Goal: Connect with others: Connect with others

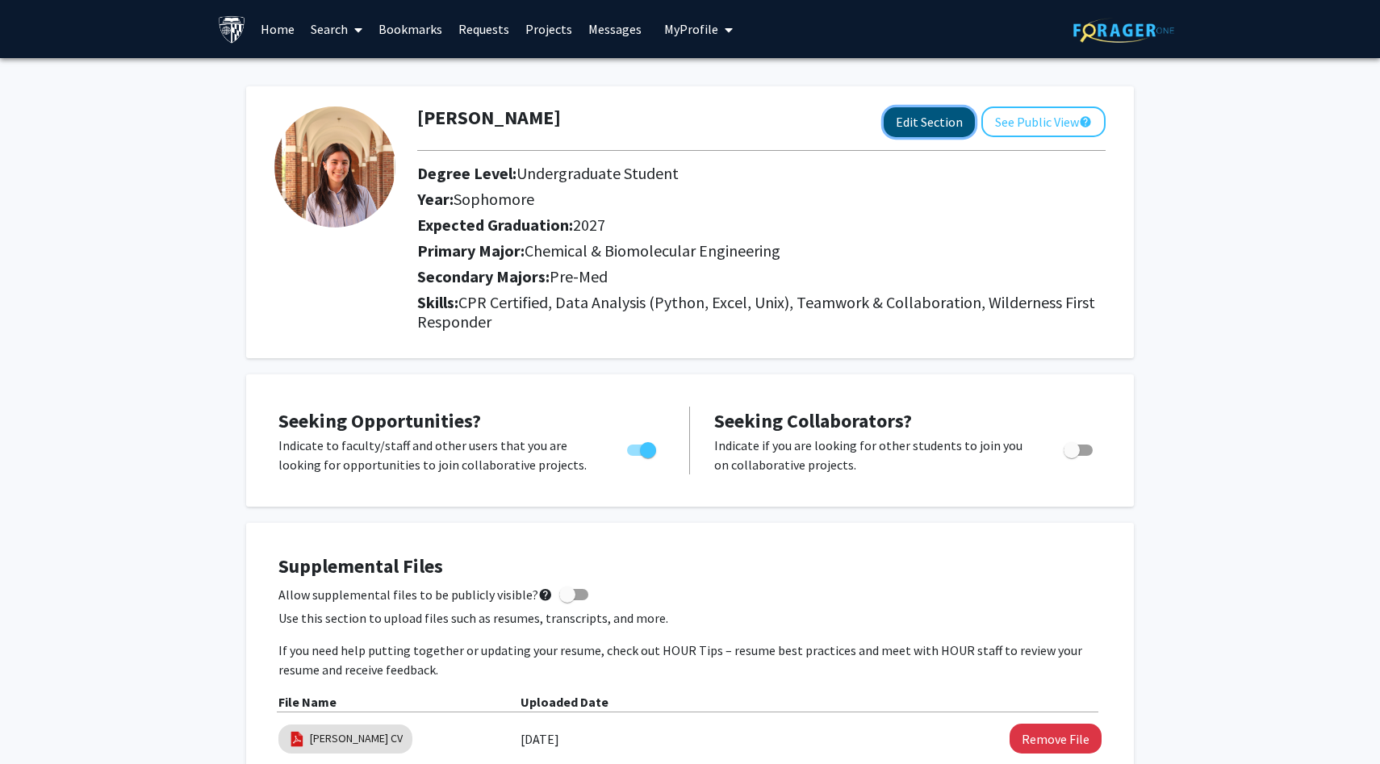
click at [921, 123] on button "Edit Section" at bounding box center [929, 122] width 91 height 30
select select "sophomore"
select select "2027"
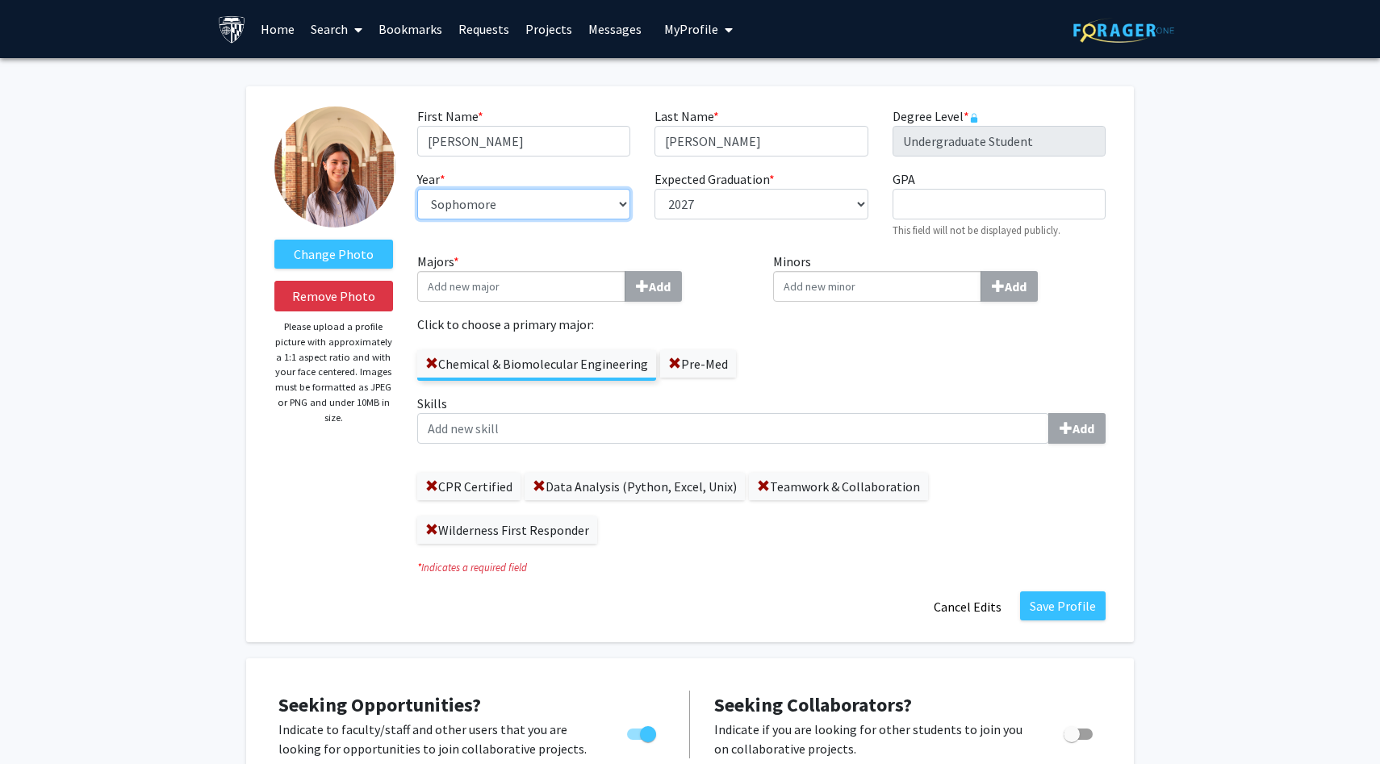
click at [495, 190] on select "--- First-year Sophomore Junior Senior Postbaccalaureate Certificate" at bounding box center [523, 204] width 213 height 31
select select "junior"
click at [417, 189] on select "--- First-year Sophomore Junior Senior Postbaccalaureate Certificate" at bounding box center [523, 204] width 213 height 31
click at [723, 204] on select "--- 2018 2019 2020 2021 2022 2023 2024 2025 2026 2027 2028 2029 2030 2031" at bounding box center [760, 204] width 213 height 31
select select "2028"
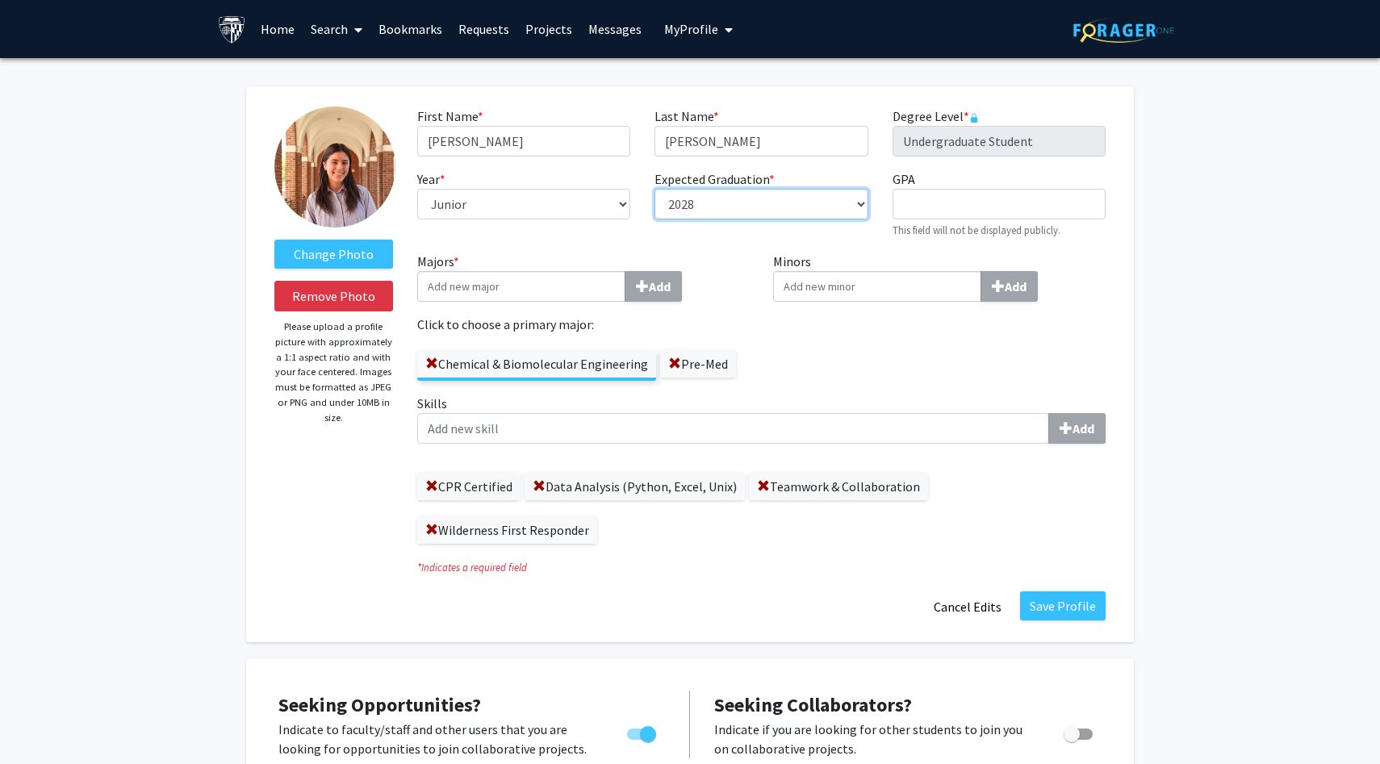
click at [654, 189] on select "--- 2018 2019 2020 2021 2022 2023 2024 2025 2026 2027 2028 2029 2030 2031" at bounding box center [760, 204] width 213 height 31
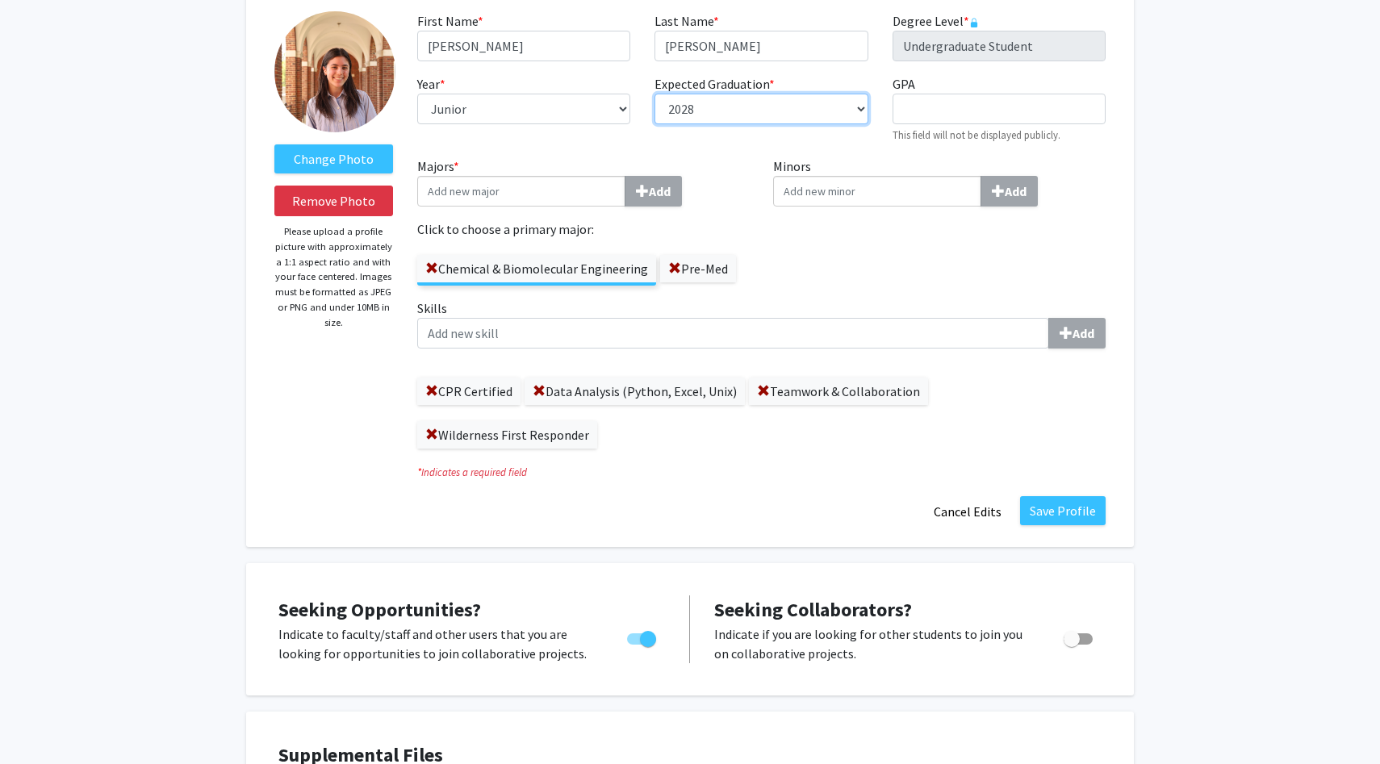
scroll to position [108, 0]
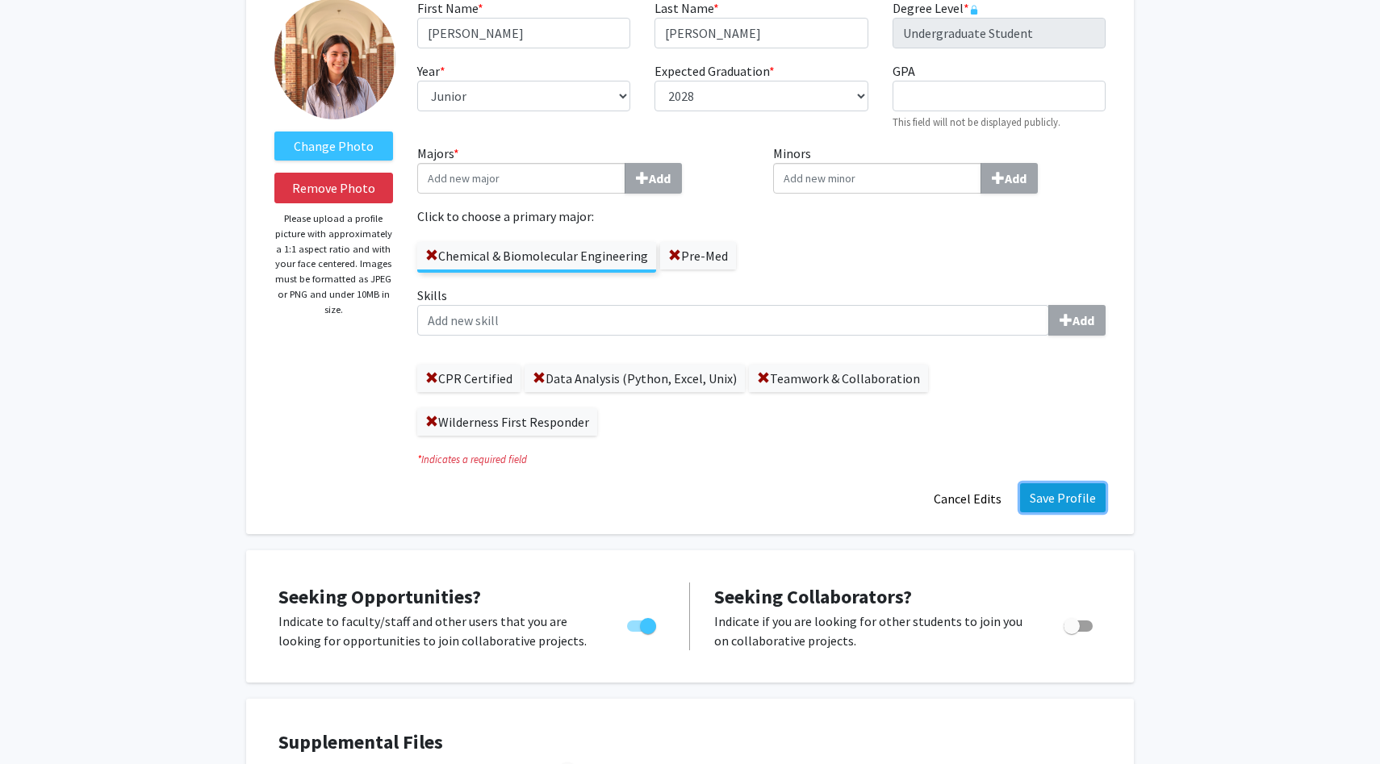
click at [1089, 483] on button "Save Profile" at bounding box center [1063, 497] width 86 height 29
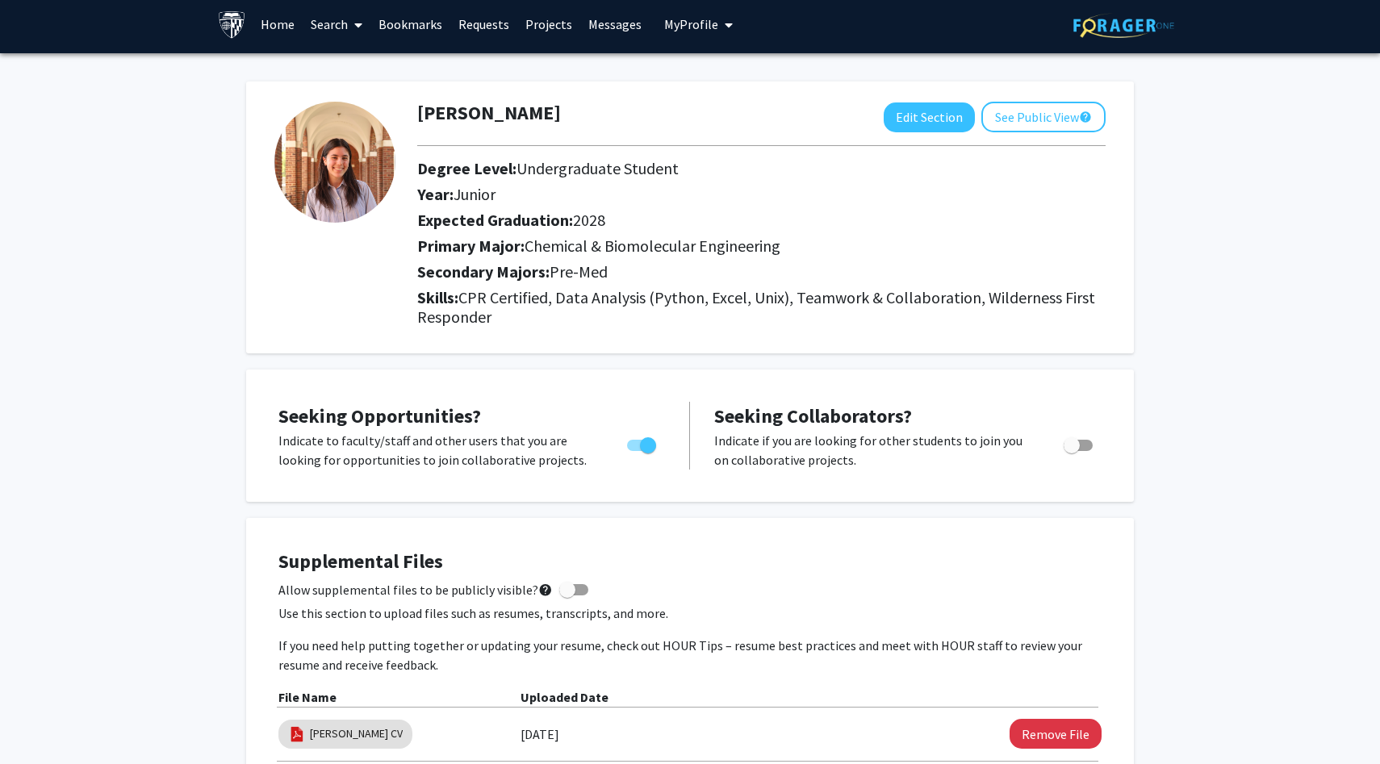
scroll to position [0, 0]
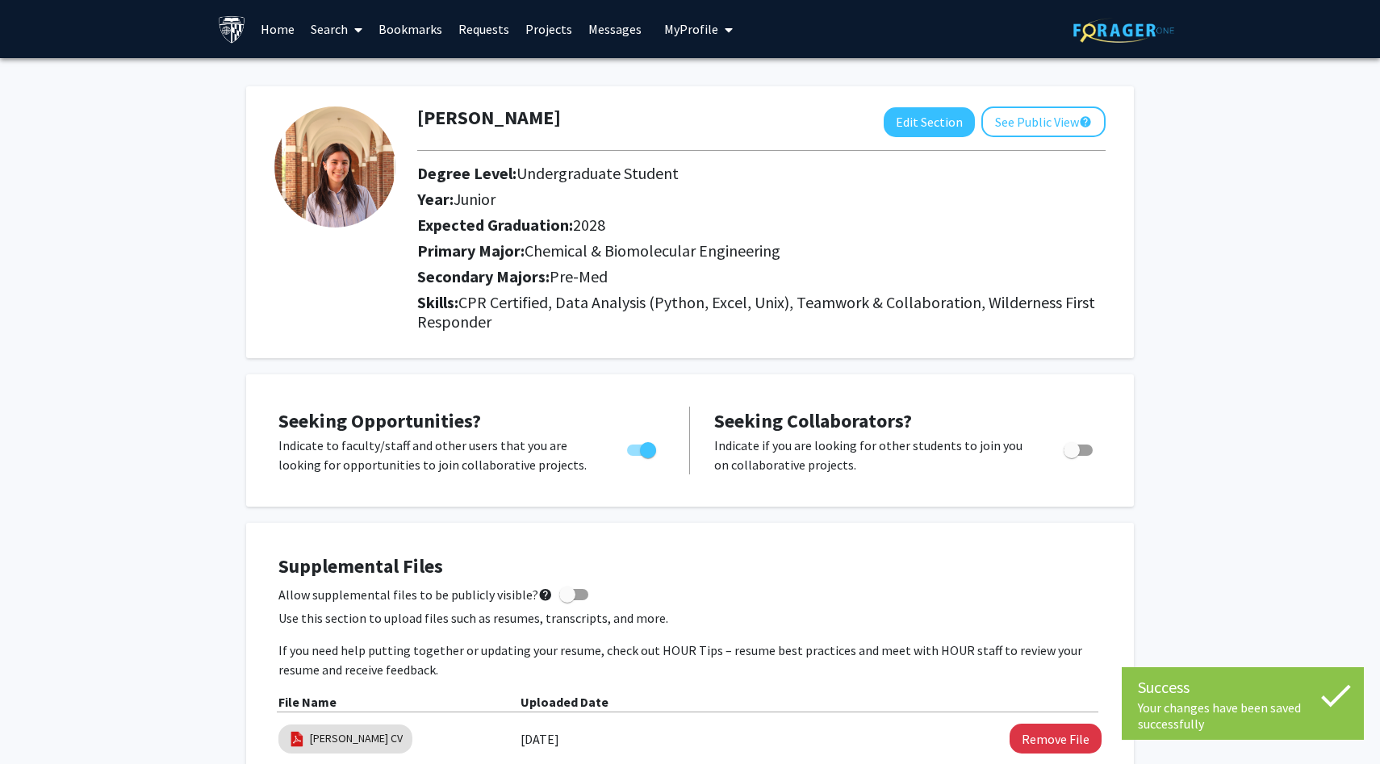
click at [348, 32] on link "Search" at bounding box center [337, 29] width 68 height 56
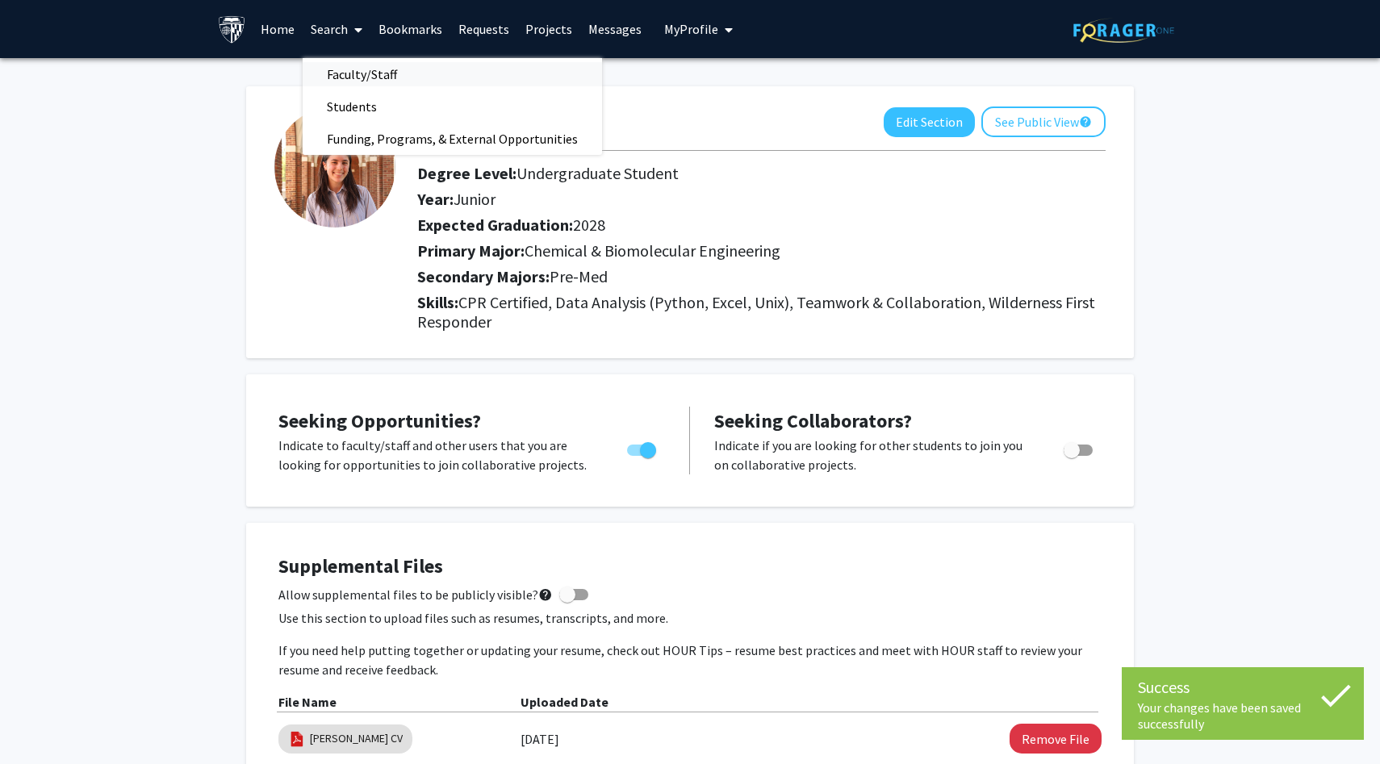
click at [372, 67] on span "Faculty/Staff" at bounding box center [362, 74] width 119 height 32
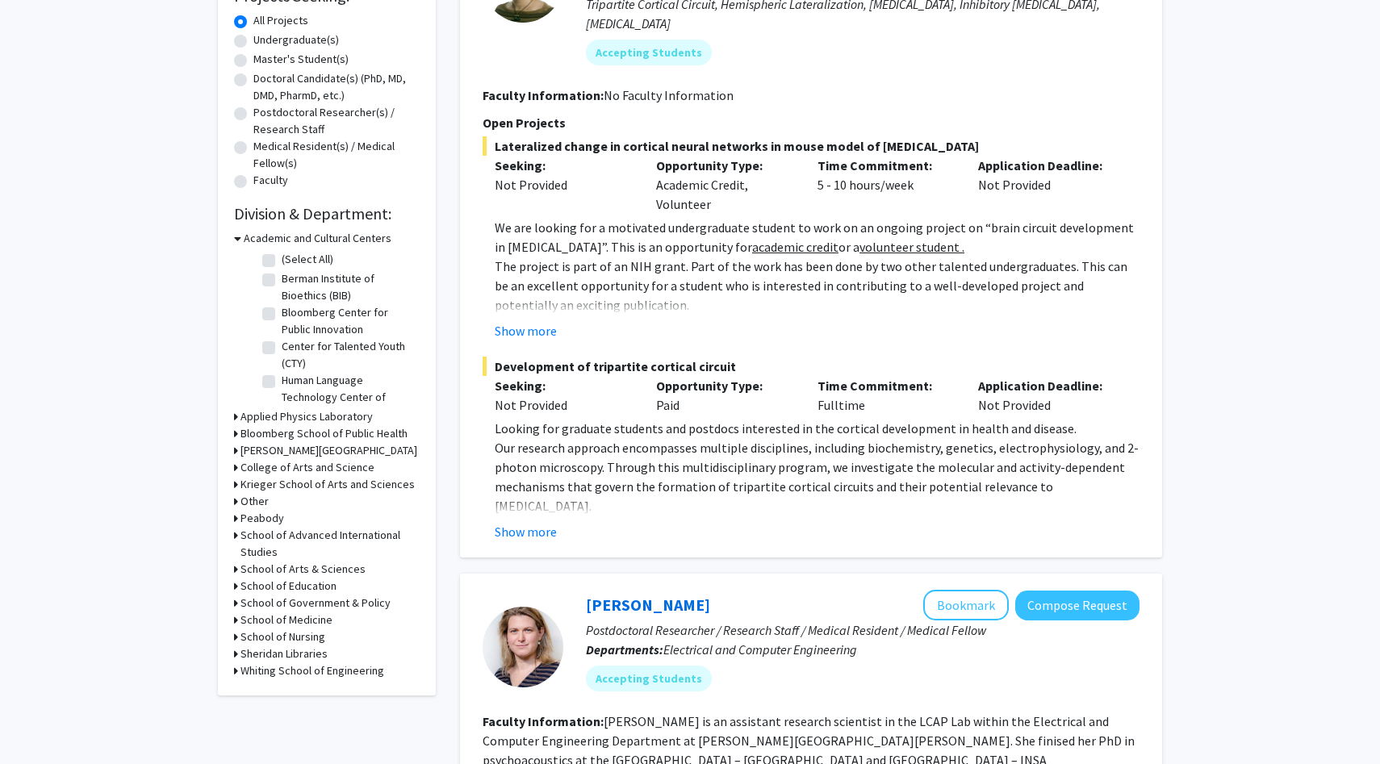
scroll to position [295, 0]
click at [307, 584] on h3 "School of Education" at bounding box center [288, 584] width 96 height 17
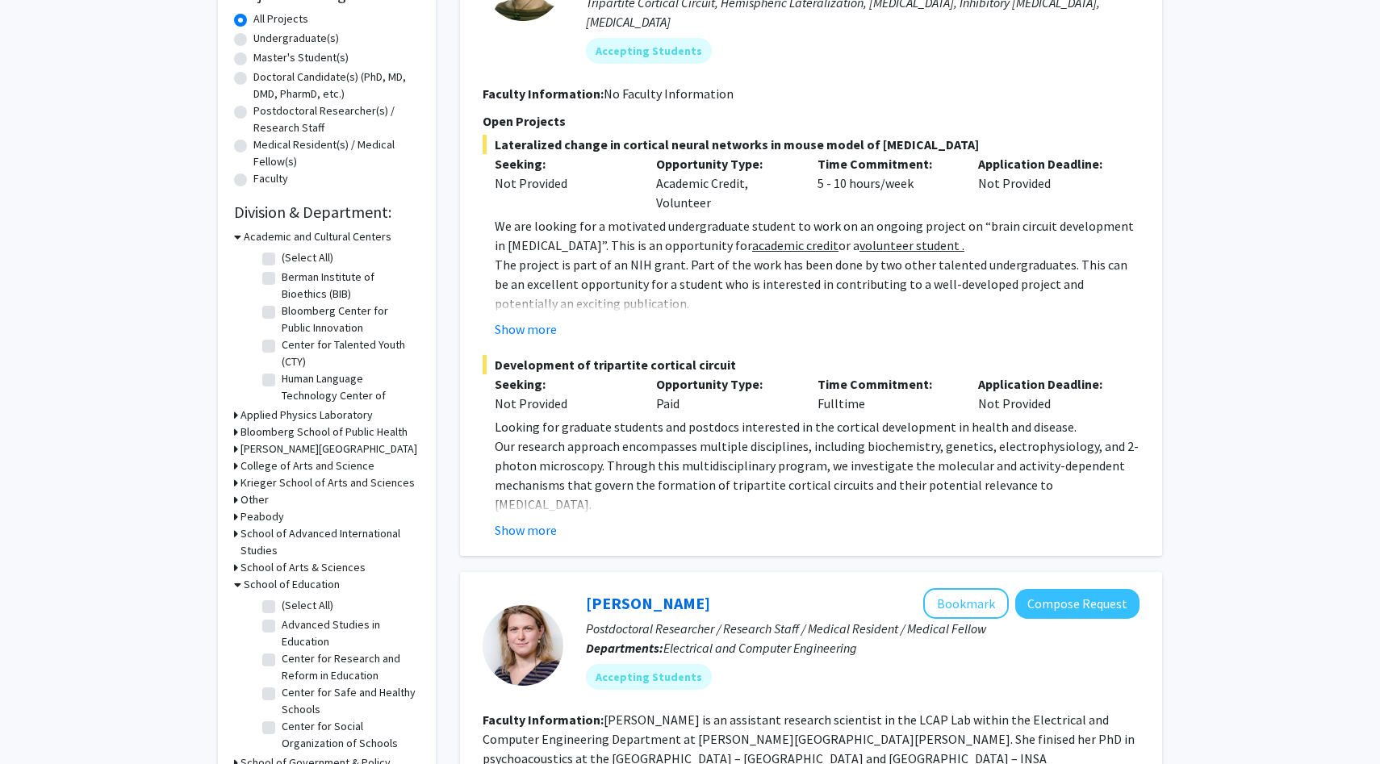
click at [307, 584] on h3 "School of Education" at bounding box center [292, 584] width 96 height 17
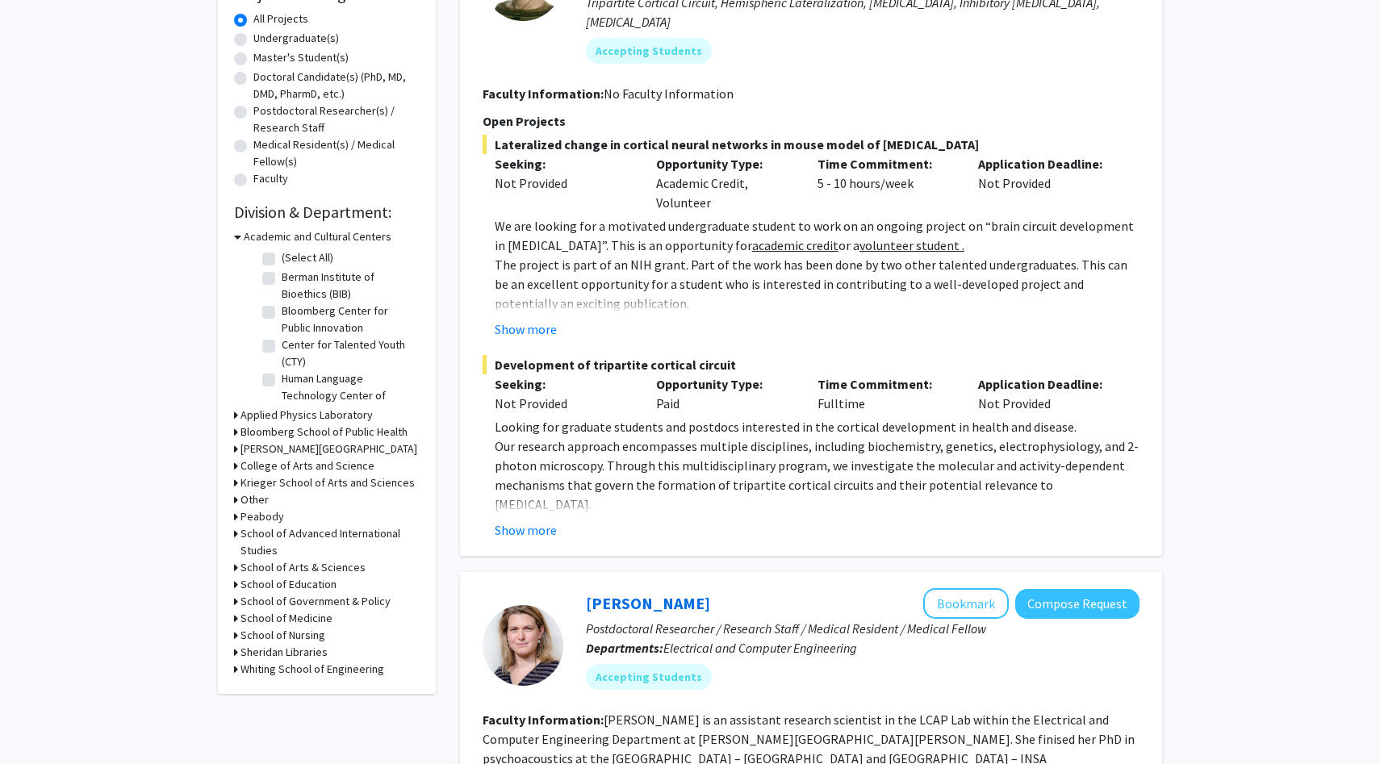
click at [289, 240] on h3 "Academic and Cultural Centers" at bounding box center [318, 236] width 148 height 17
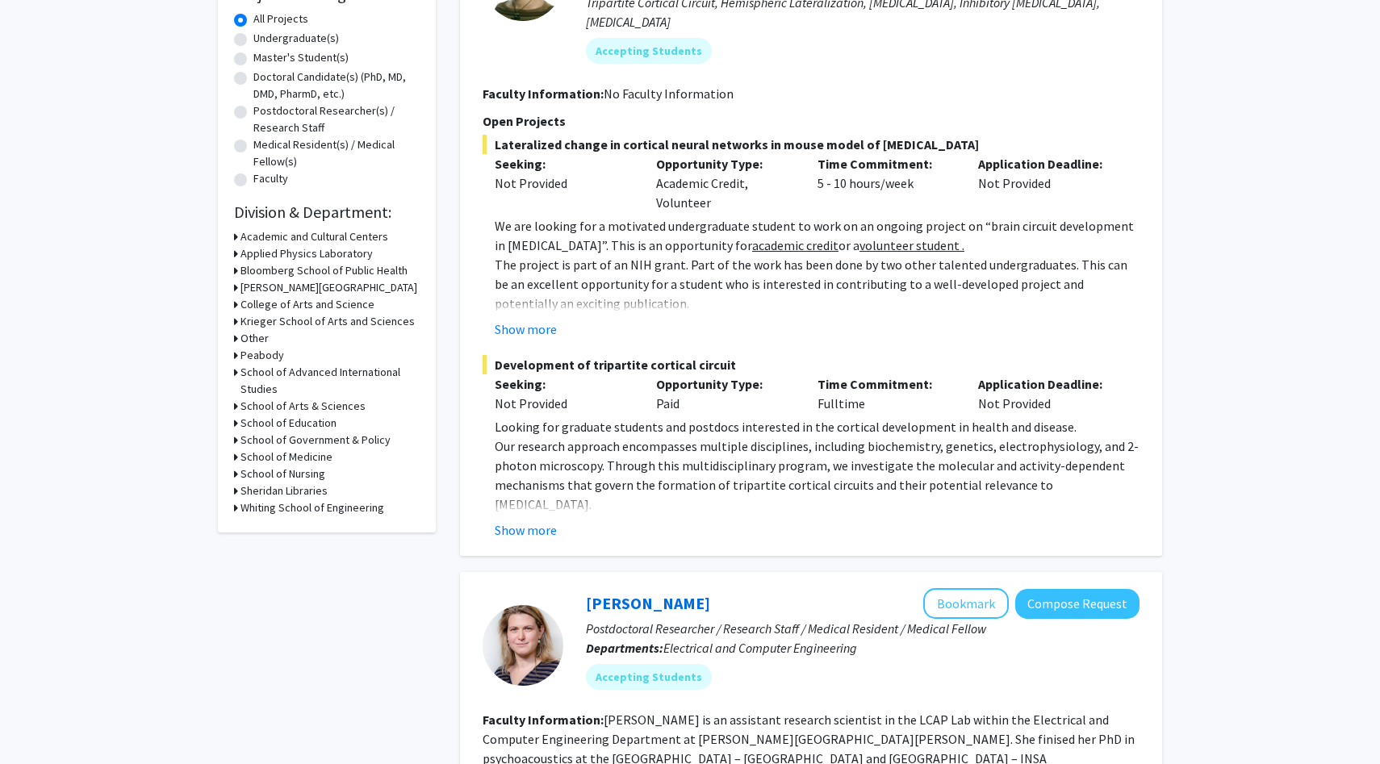
click at [302, 508] on h3 "Whiting School of Engineering" at bounding box center [312, 508] width 144 height 17
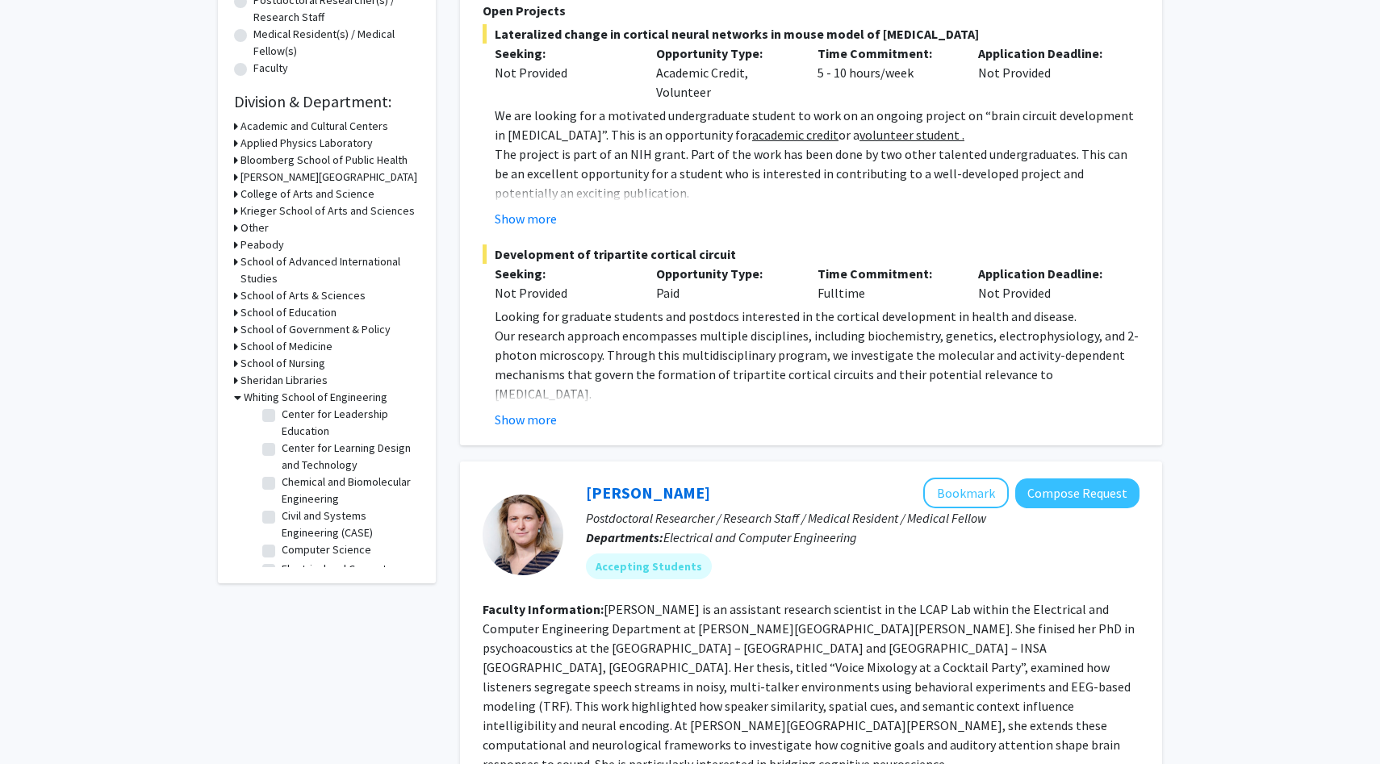
scroll to position [199, 0]
click at [302, 482] on label "Chemical and Biomolecular Engineering" at bounding box center [349, 492] width 134 height 34
click at [292, 482] on input "Chemical and Biomolecular Engineering" at bounding box center [287, 480] width 10 height 10
checkbox input "true"
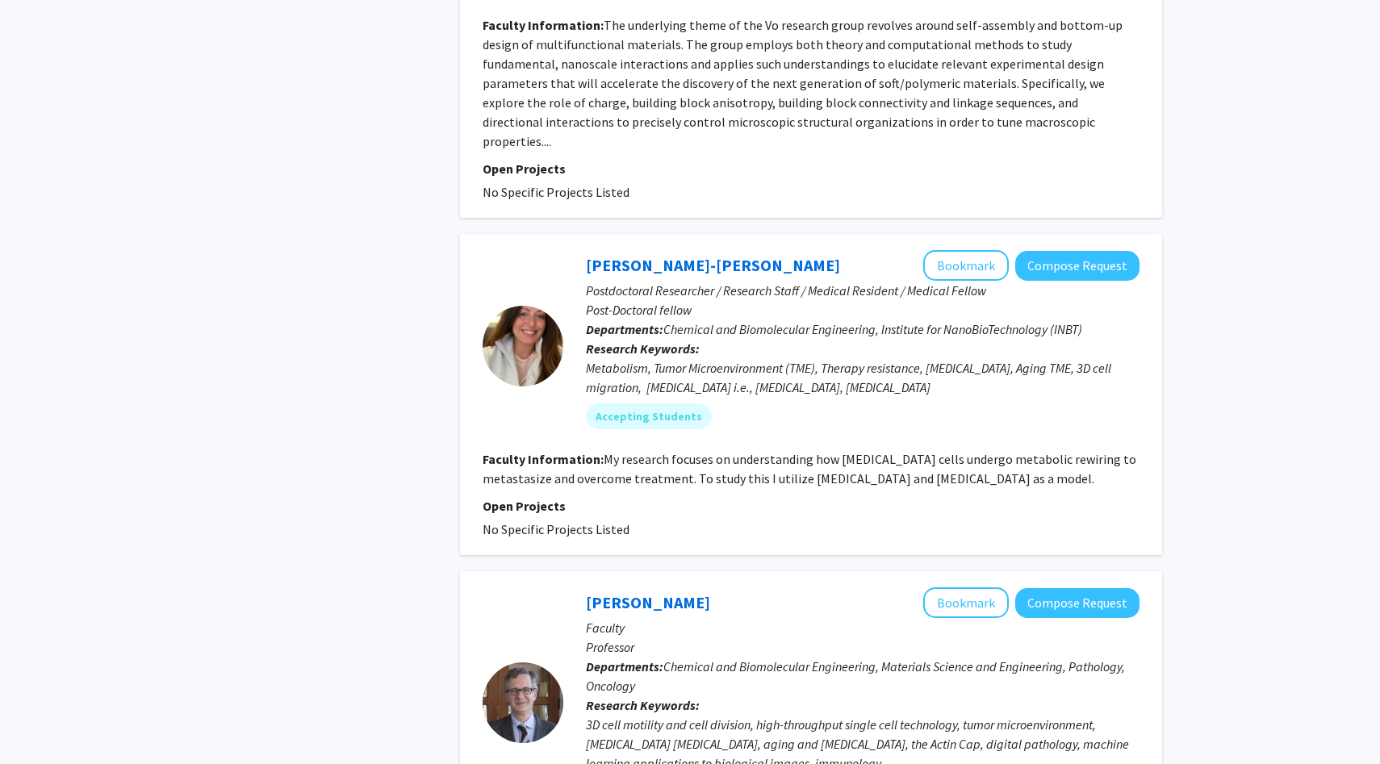
scroll to position [2946, 0]
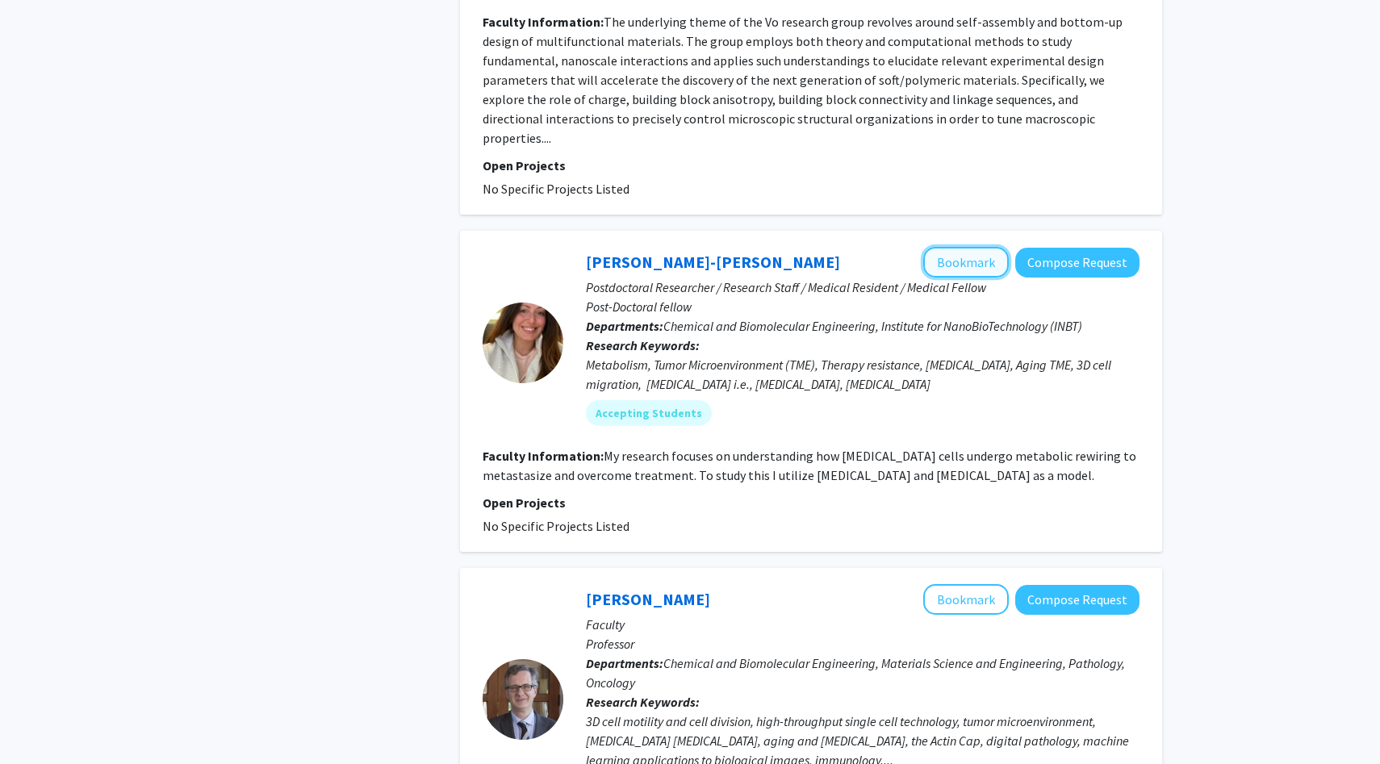
click at [985, 247] on button "Bookmark" at bounding box center [966, 262] width 86 height 31
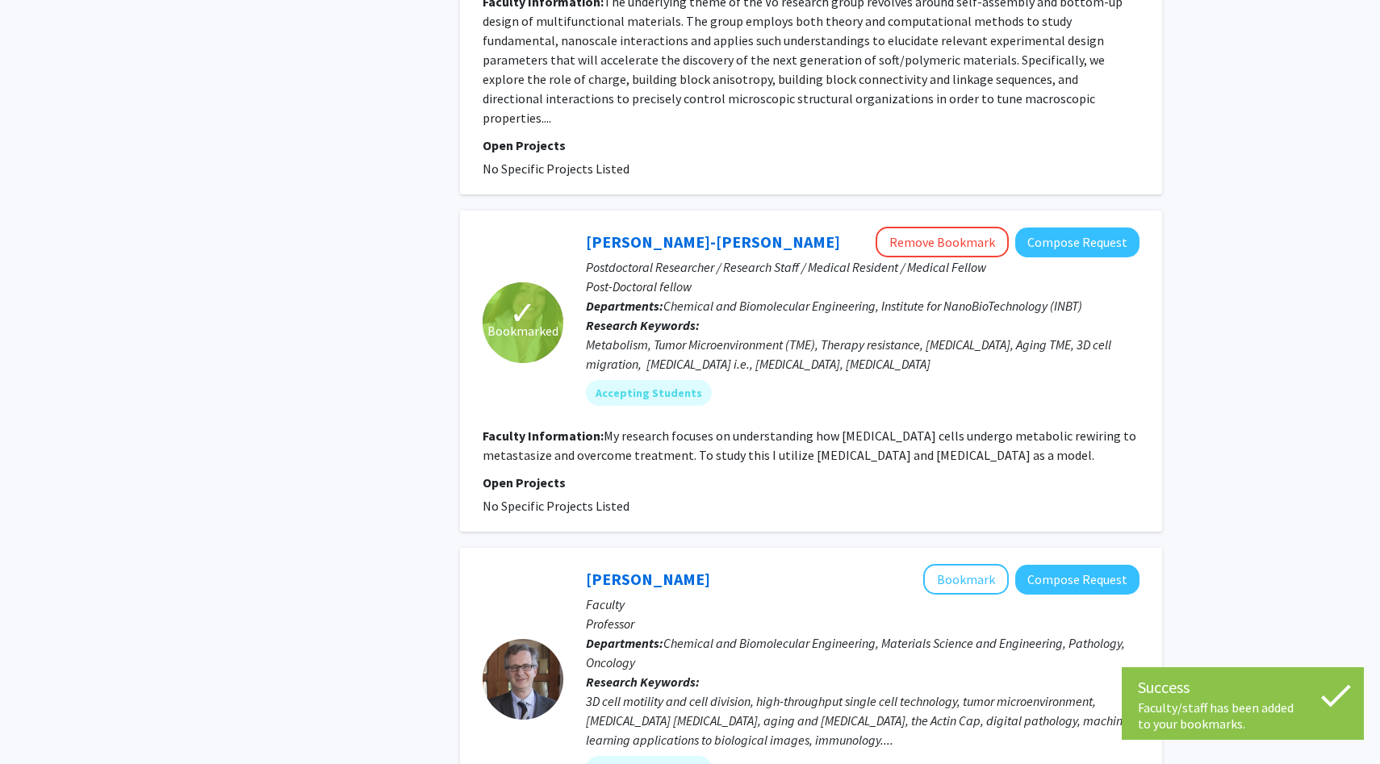
scroll to position [2967, 0]
click at [1073, 227] on button "Compose Request" at bounding box center [1077, 242] width 124 height 30
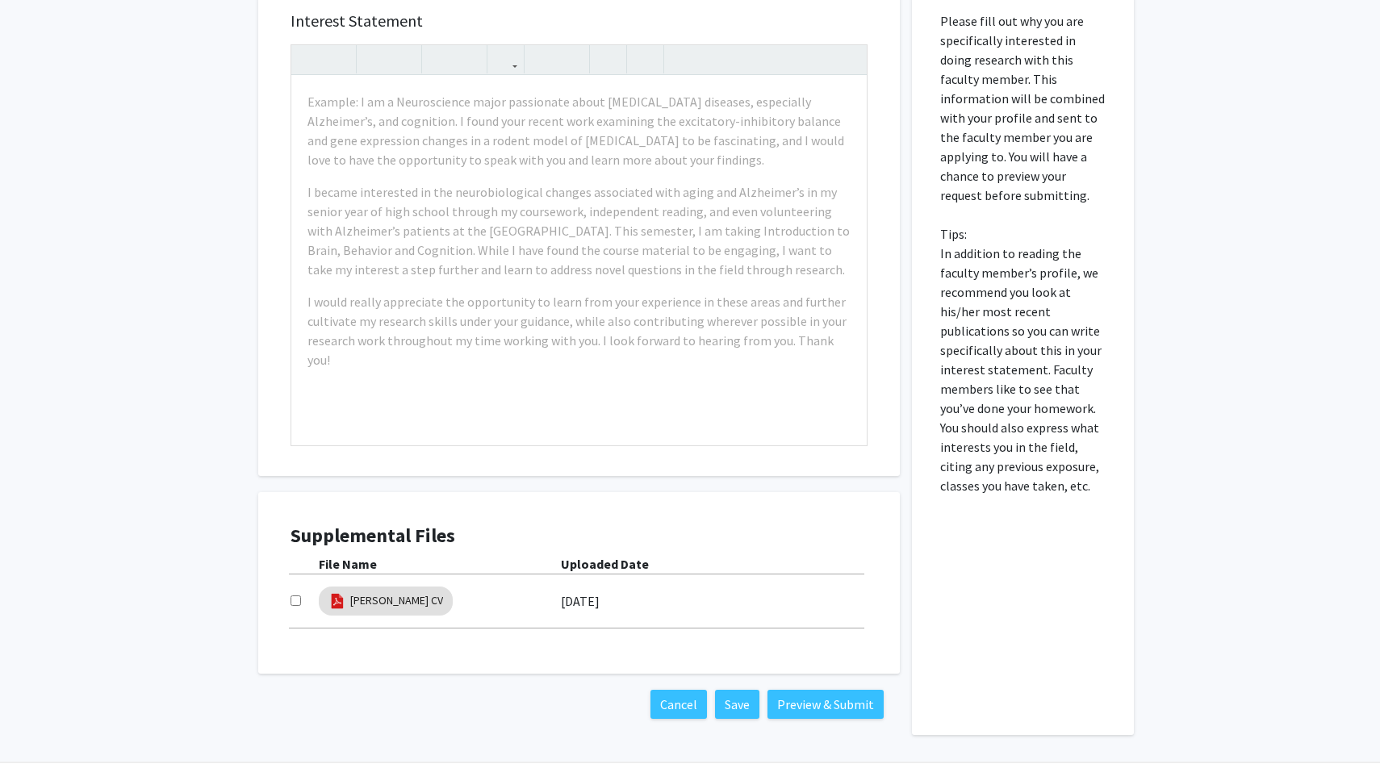
scroll to position [447, 0]
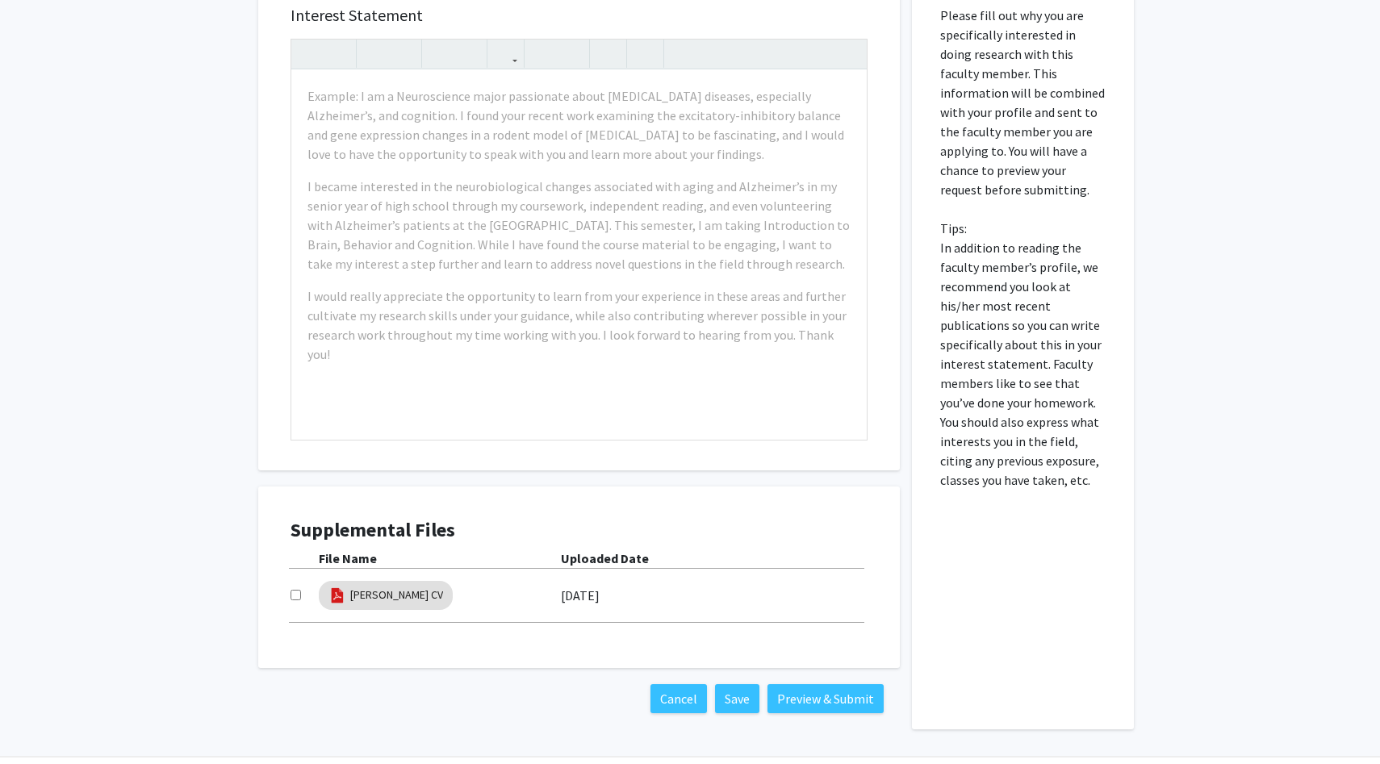
click at [296, 590] on input "checkbox" at bounding box center [296, 595] width 10 height 10
checkbox input "true"
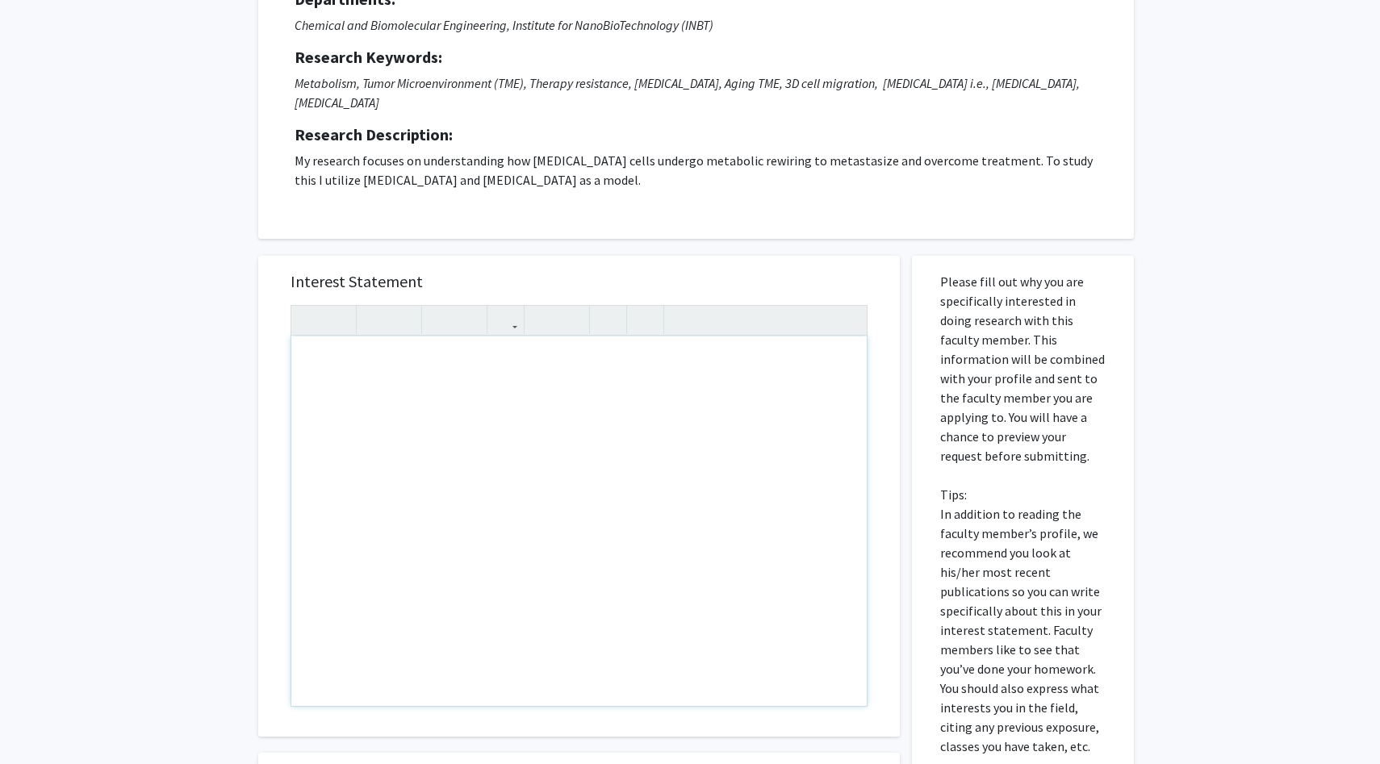
scroll to position [183, 0]
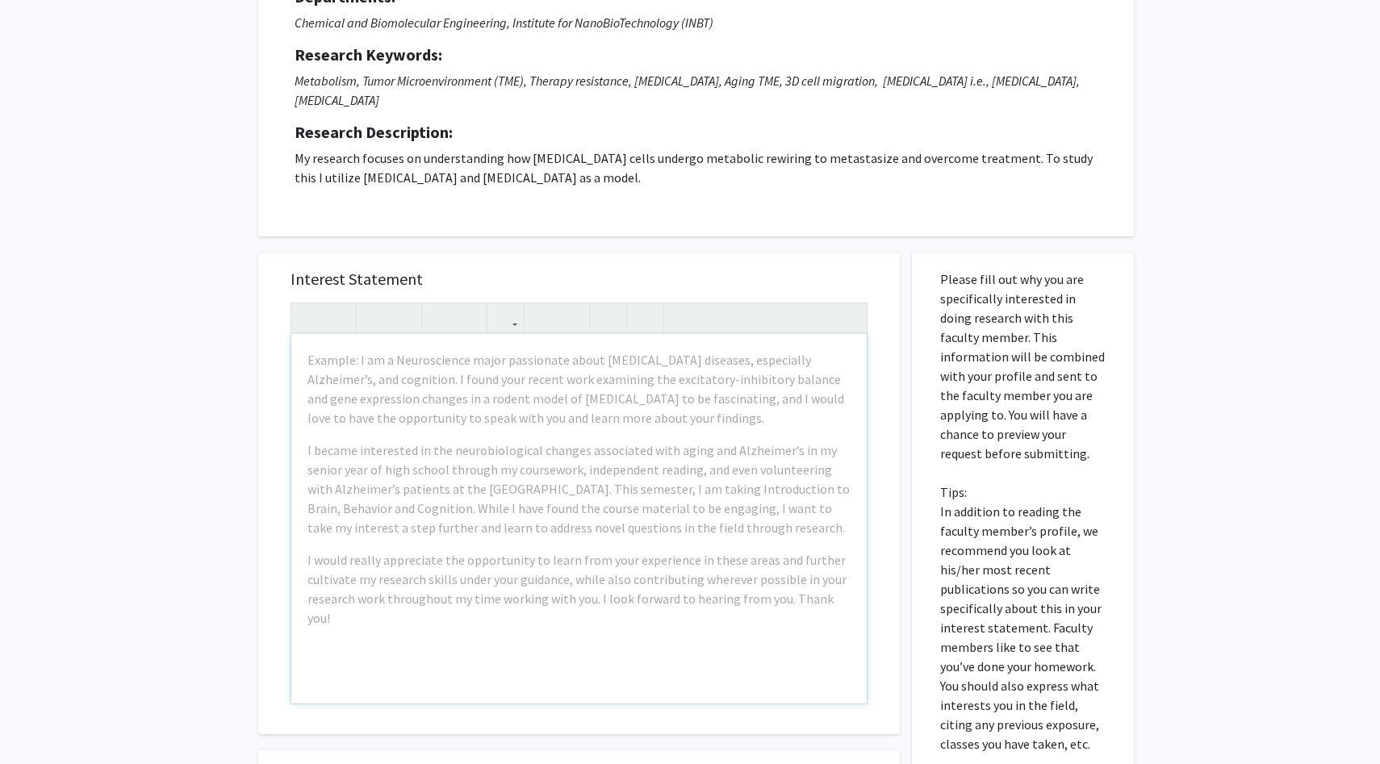
click at [635, 148] on p "My research focuses on understanding how cancer cells undergo metabolic rewirin…" at bounding box center [696, 167] width 803 height 39
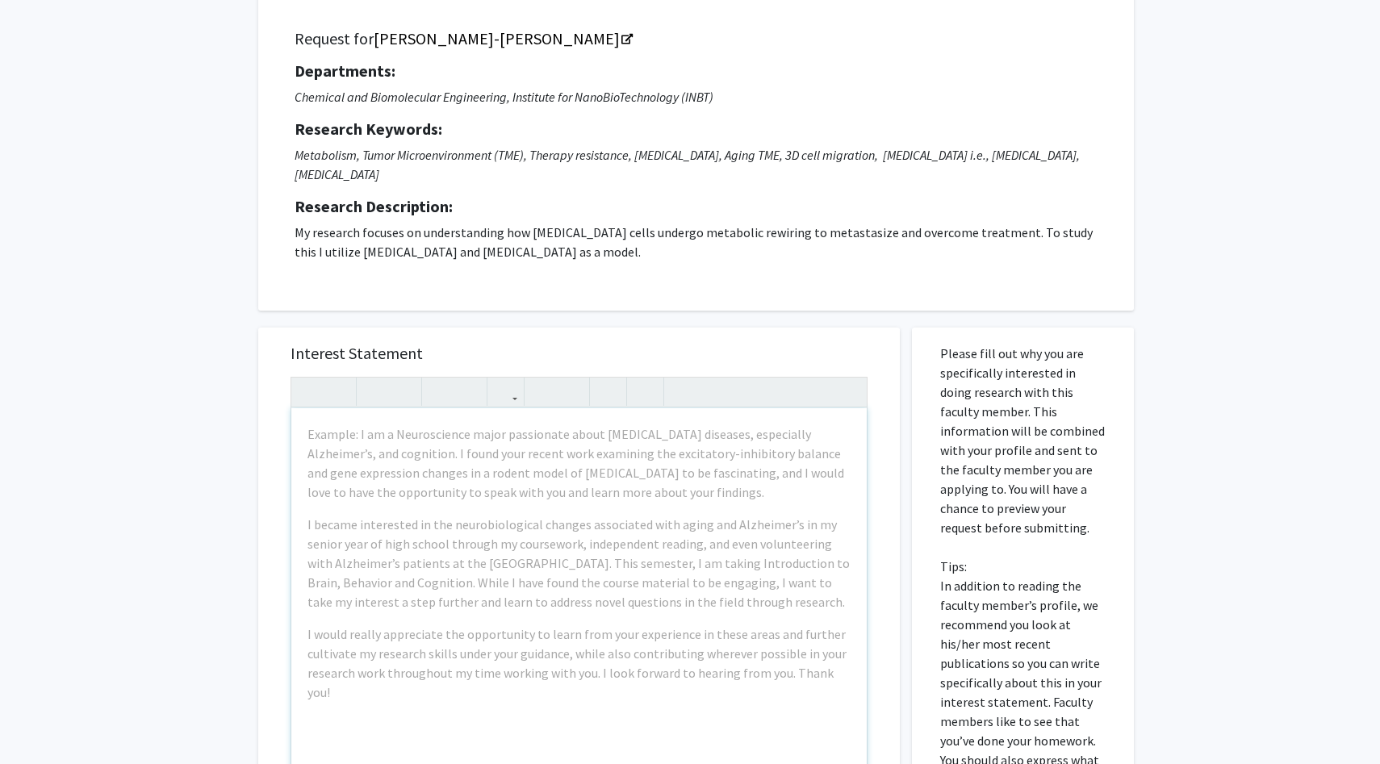
scroll to position [103, 0]
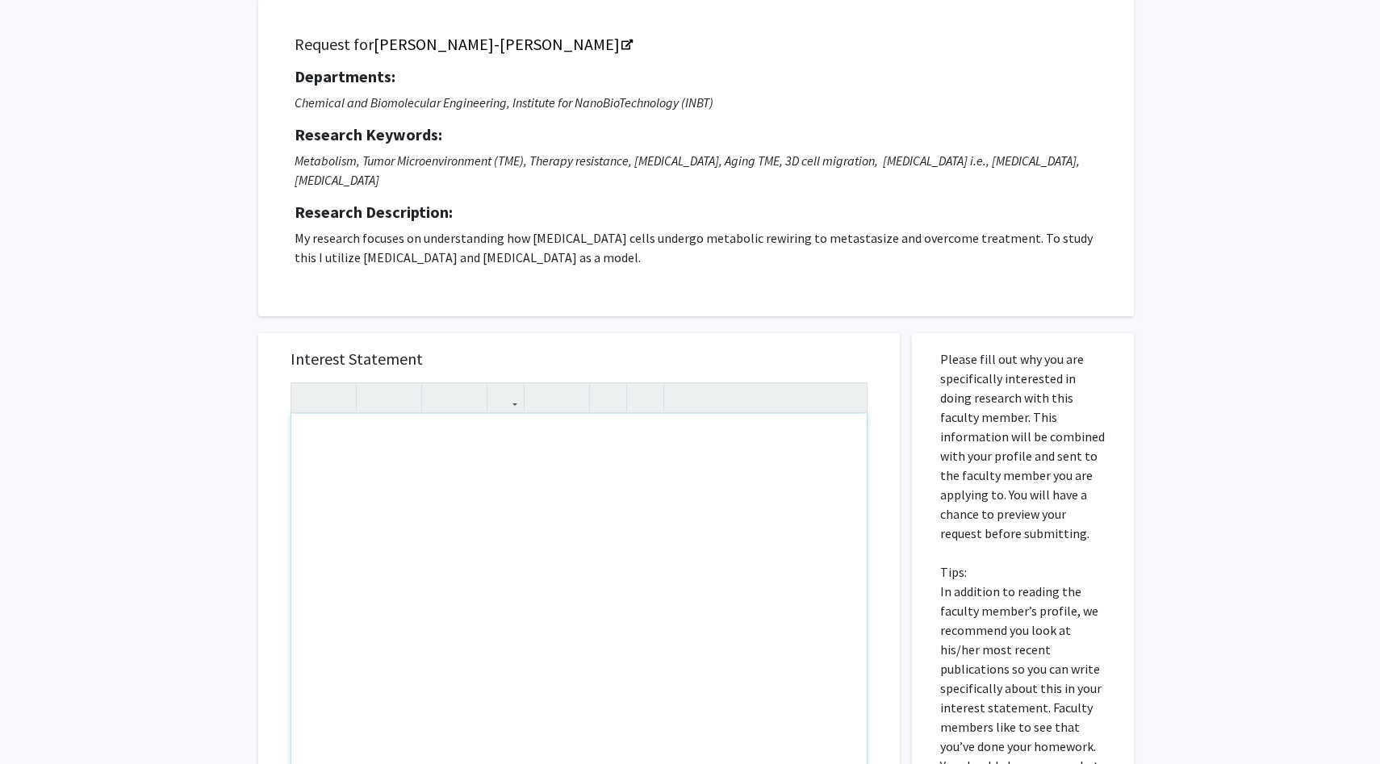
click at [708, 228] on p "My research focuses on understanding how cancer cells undergo metabolic rewirin…" at bounding box center [696, 247] width 803 height 39
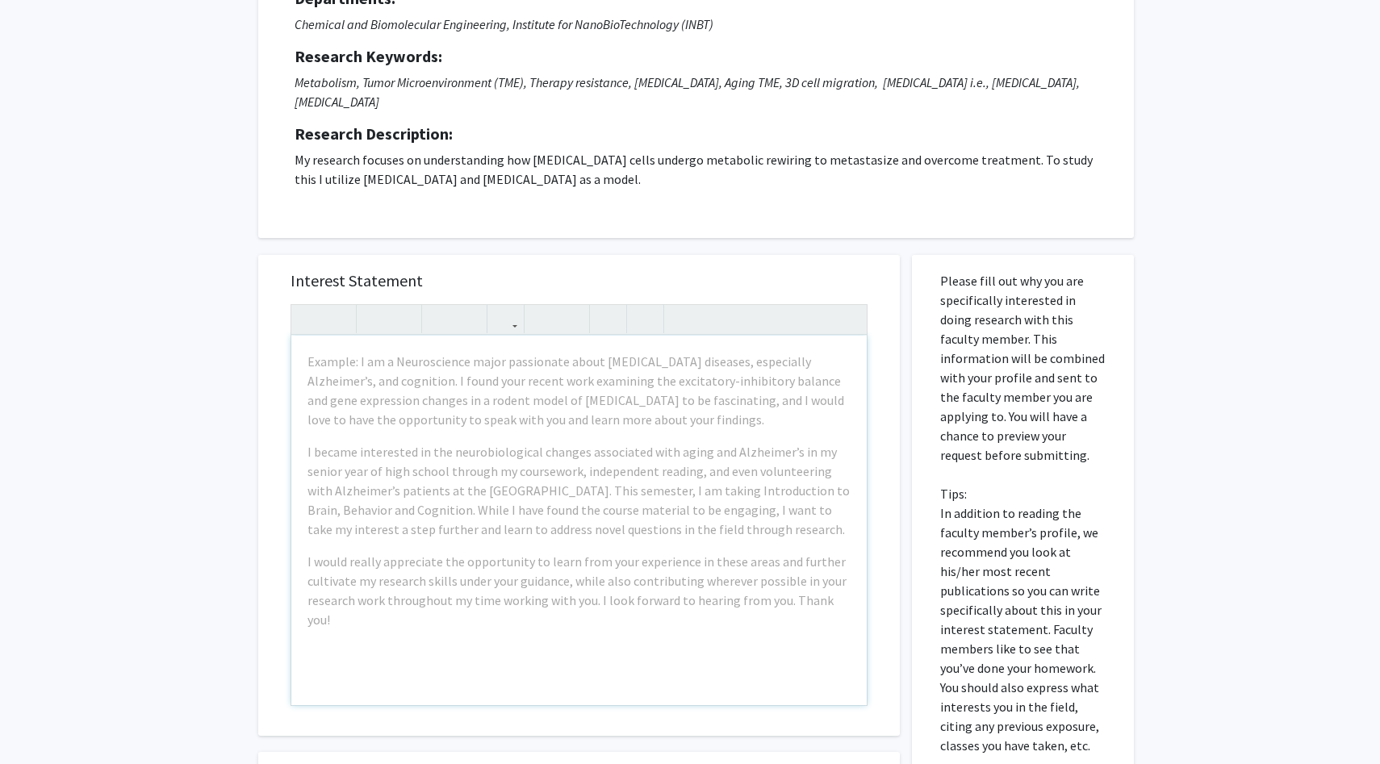
scroll to position [206, 0]
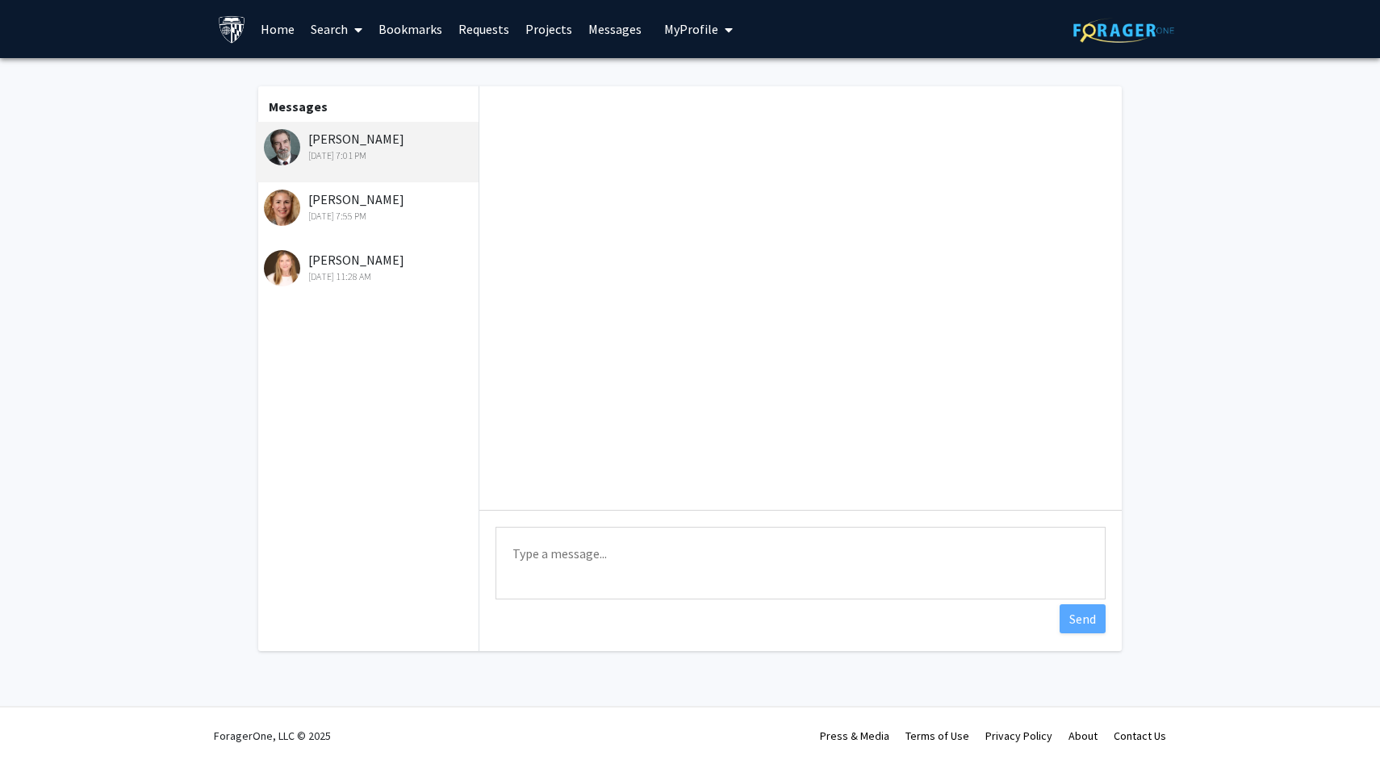
scroll to position [22, 0]
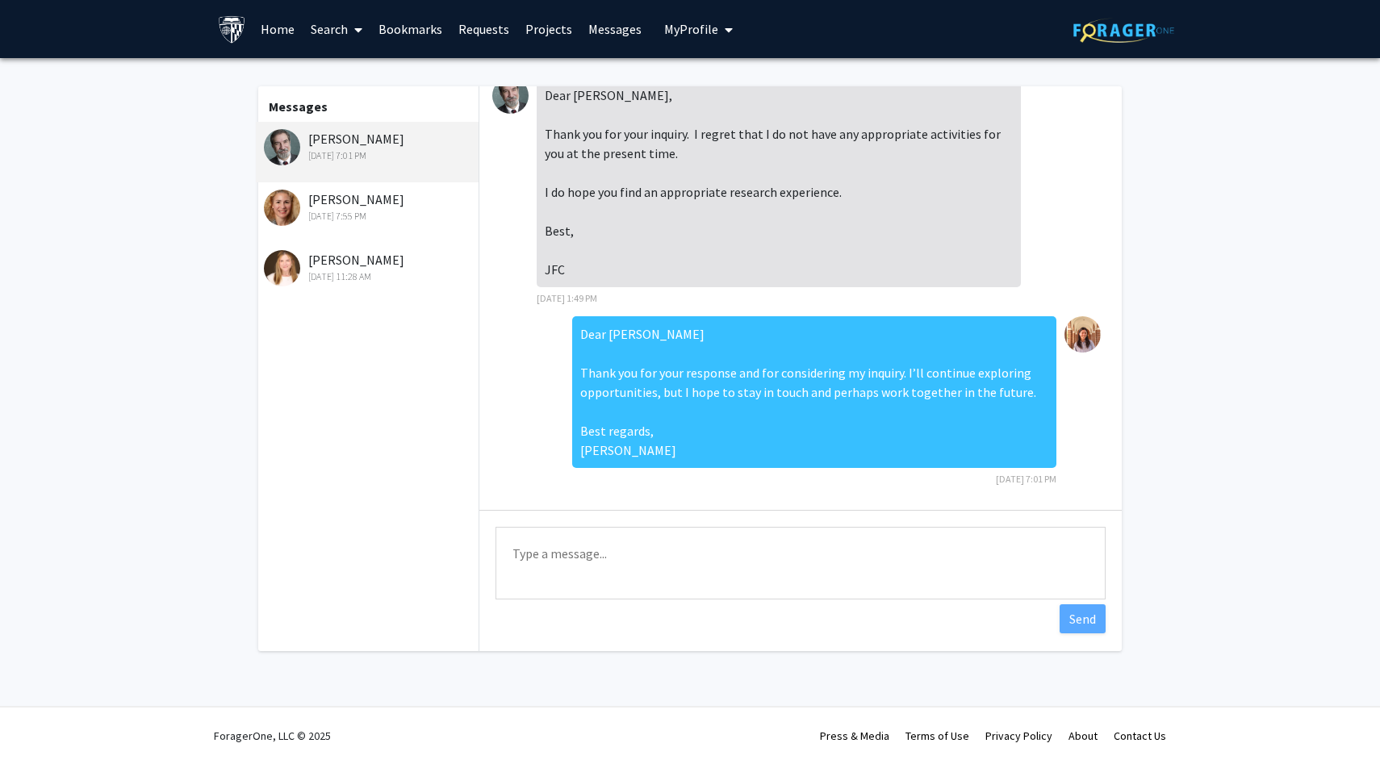
click at [404, 226] on div "[PERSON_NAME] [DATE] 7:55 PM" at bounding box center [367, 212] width 223 height 61
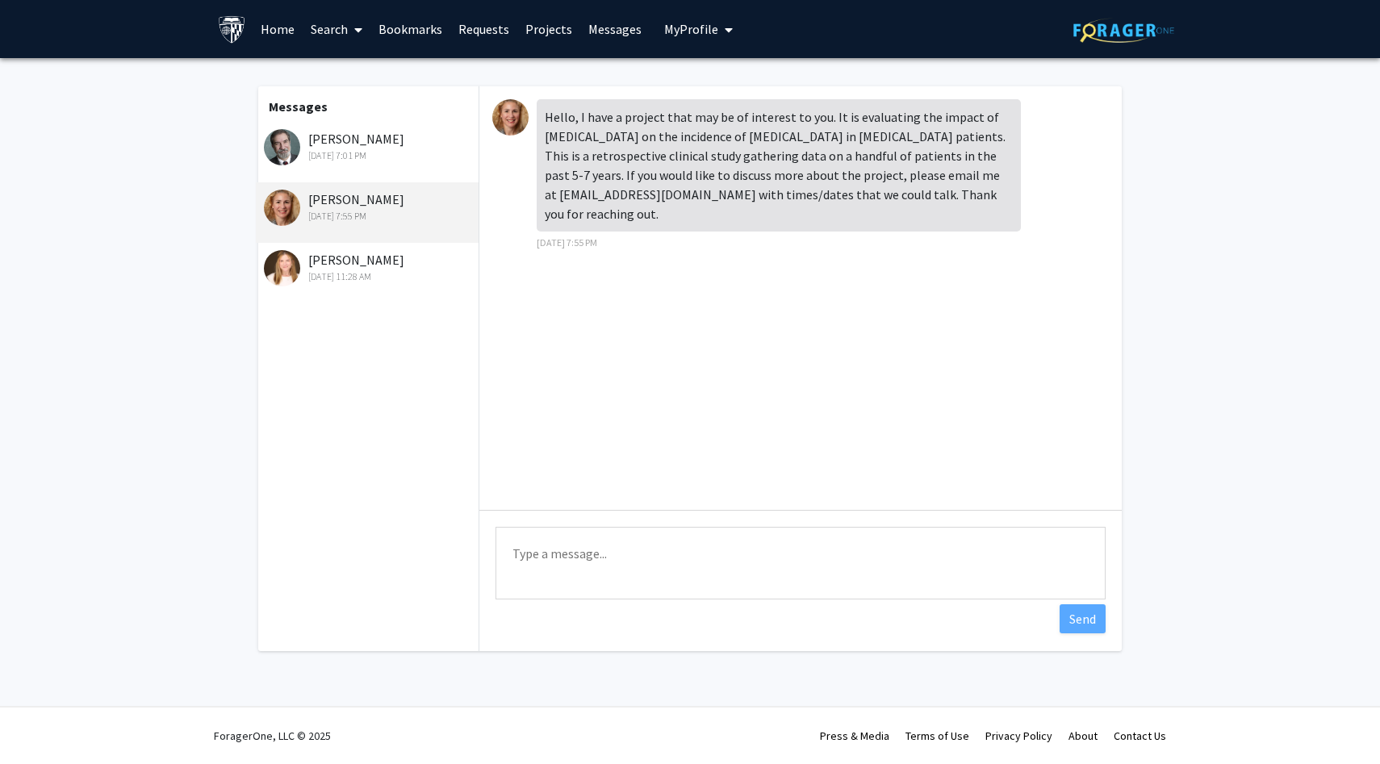
click at [384, 280] on div "[DATE] 11:28 AM" at bounding box center [369, 277] width 211 height 15
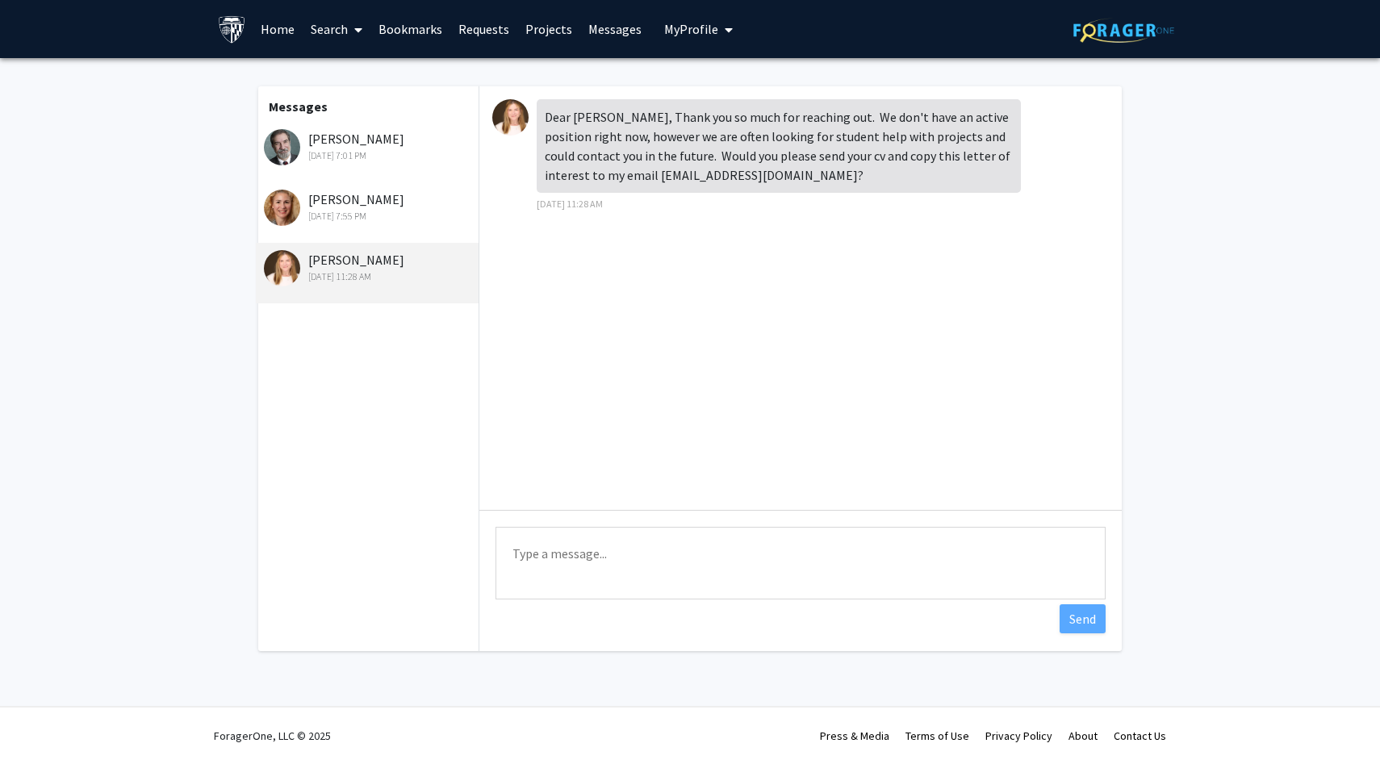
click at [370, 137] on div "[PERSON_NAME] [DATE] 7:01 PM" at bounding box center [369, 146] width 211 height 34
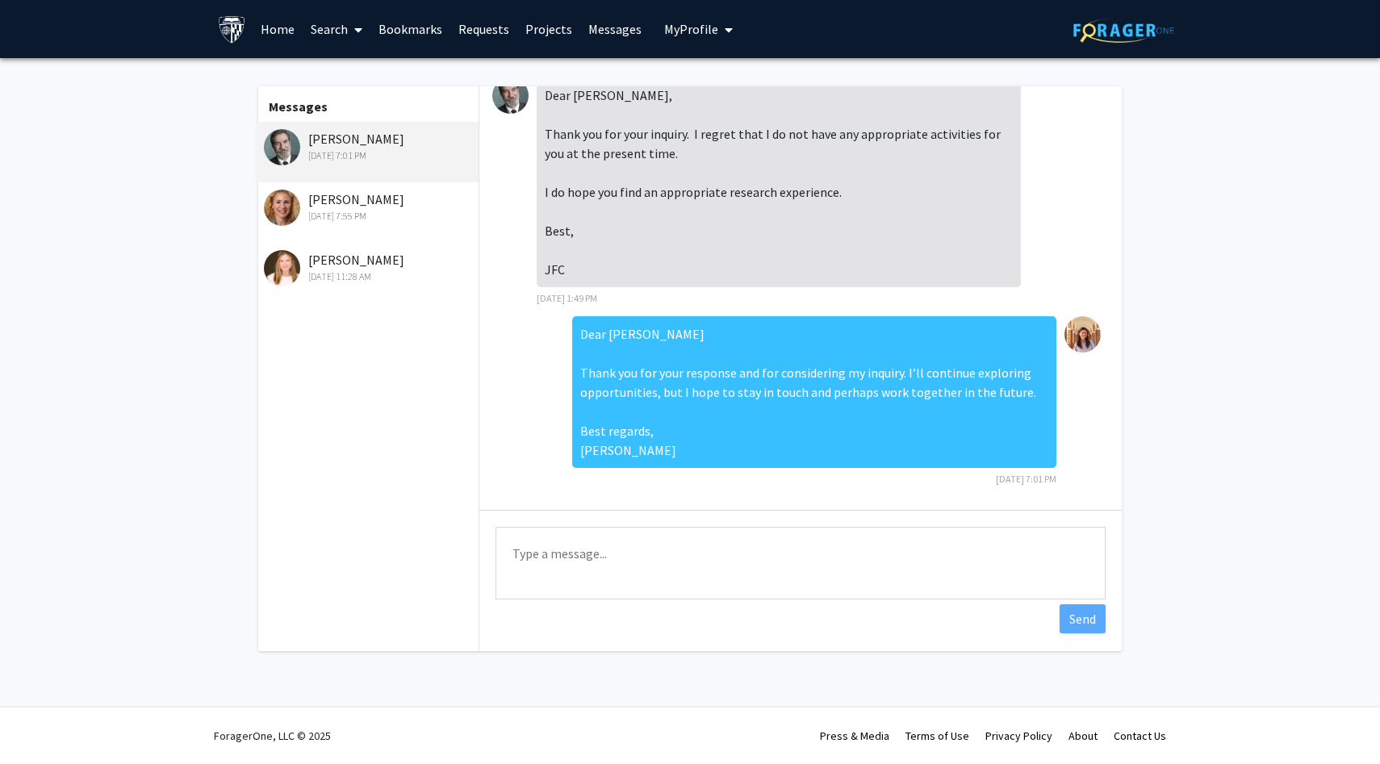
click at [370, 267] on div "[PERSON_NAME] [DATE] 11:28 AM" at bounding box center [369, 267] width 211 height 34
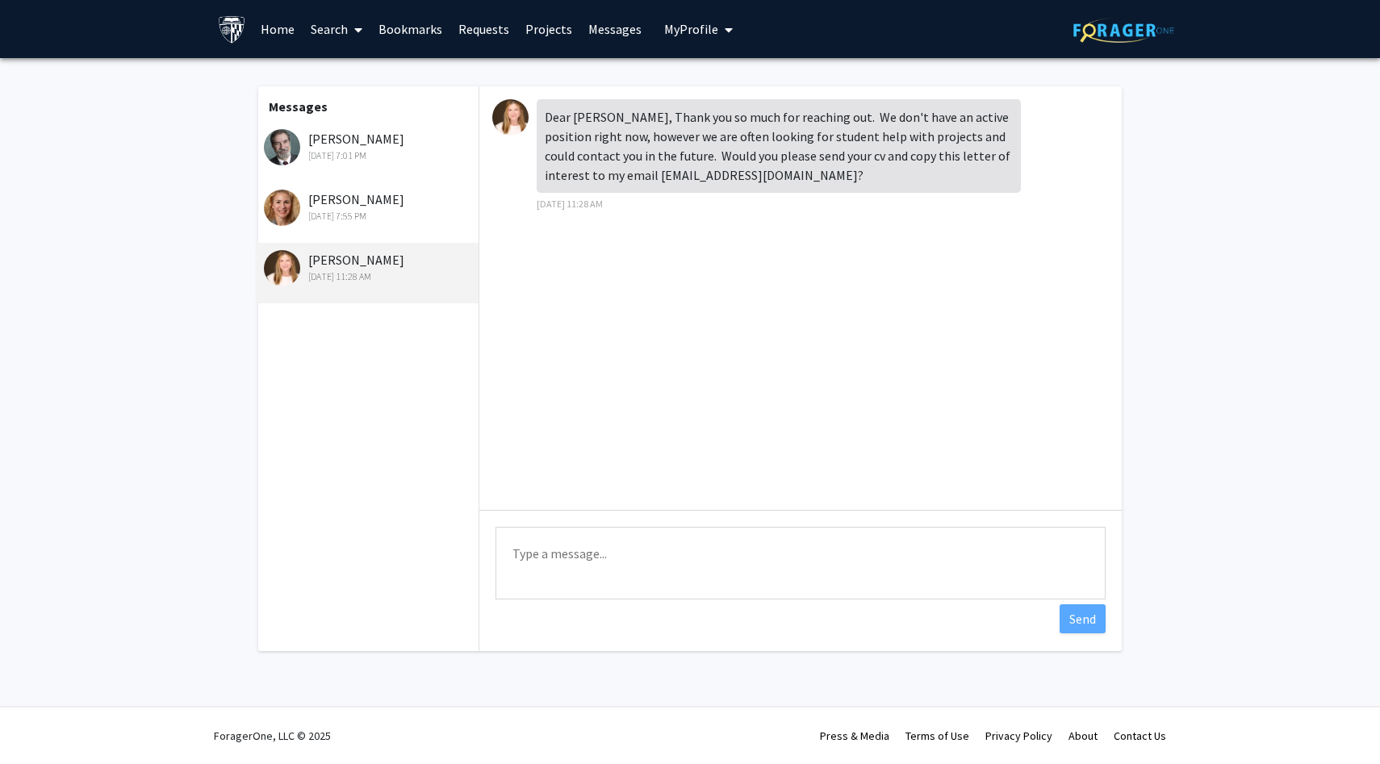
scroll to position [0, 0]
click at [364, 149] on div "[DATE] 7:01 PM" at bounding box center [369, 155] width 211 height 15
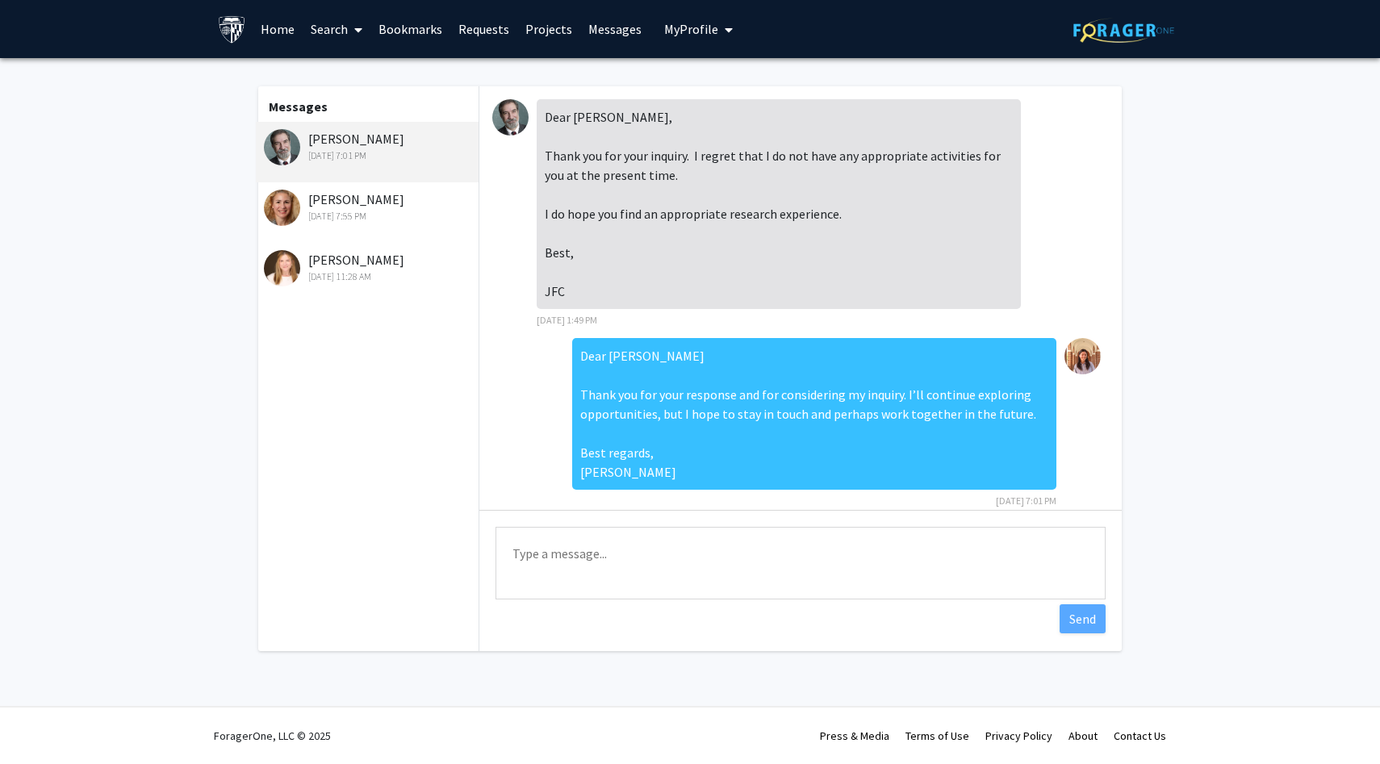
click at [392, 27] on link "Bookmarks" at bounding box center [410, 29] width 80 height 56
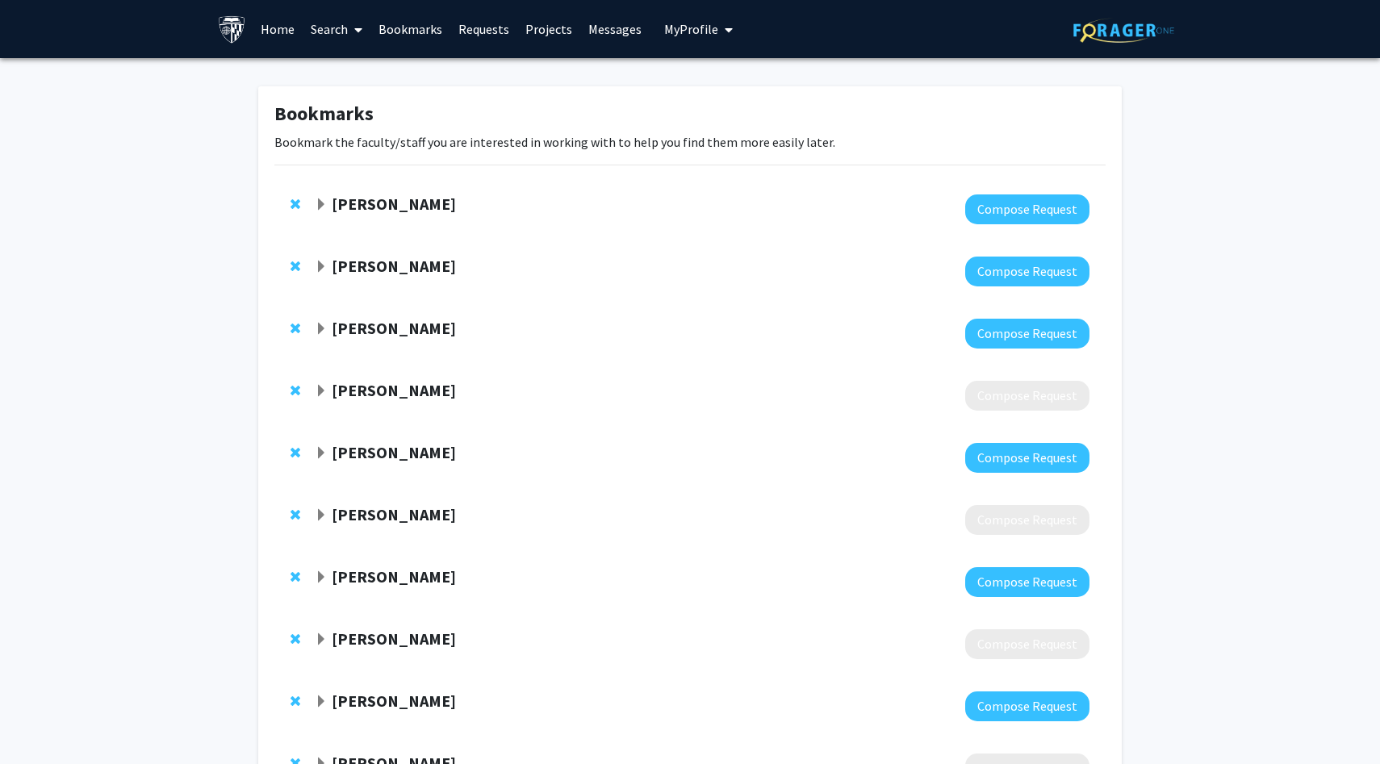
click at [479, 31] on link "Requests" at bounding box center [483, 29] width 67 height 56
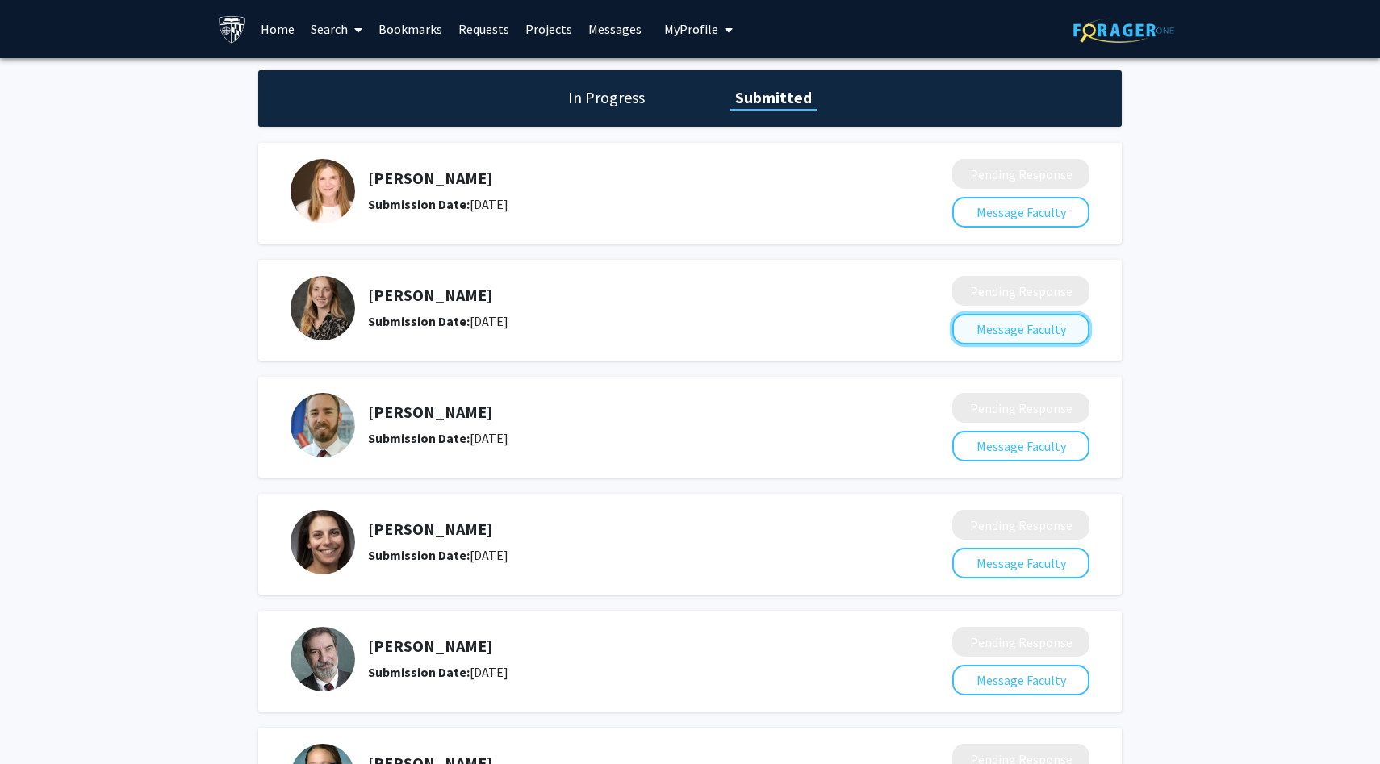
click at [999, 328] on button "Message Faculty" at bounding box center [1020, 329] width 137 height 31
